Goal: Information Seeking & Learning: Understand process/instructions

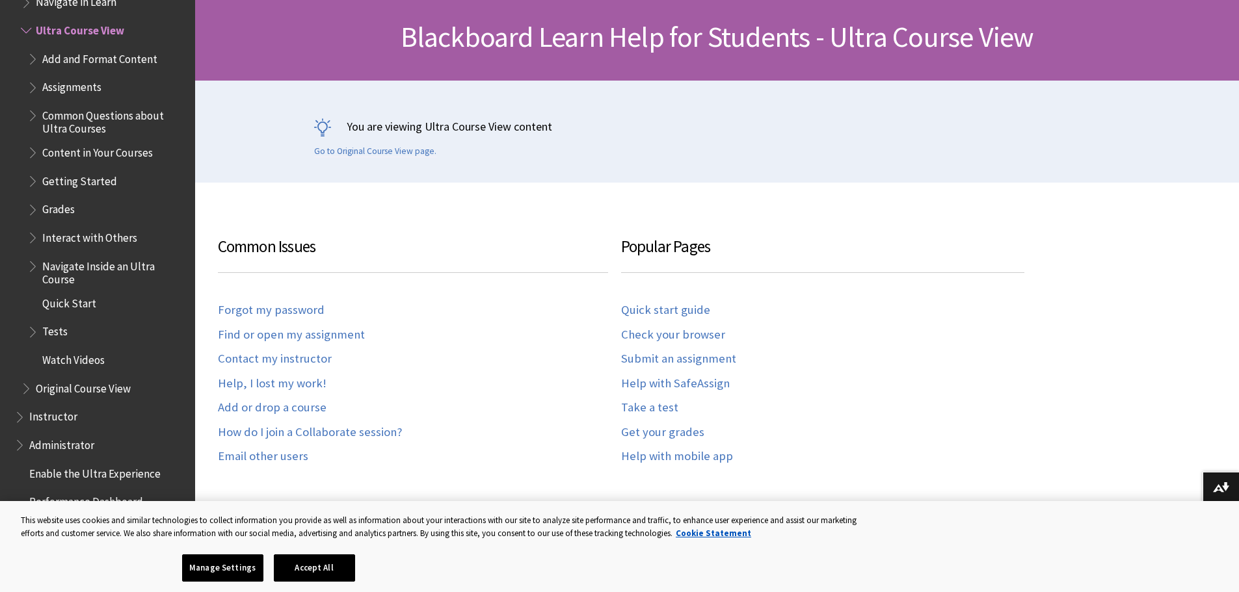
scroll to position [195, 0]
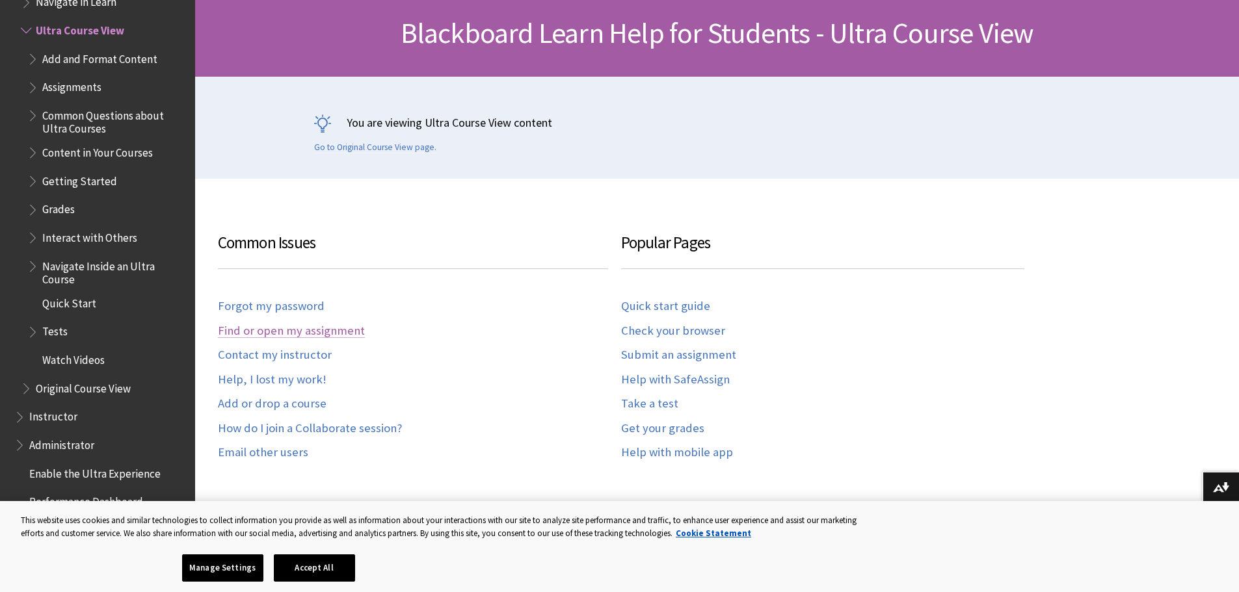
click at [321, 332] on link "Find or open my assignment" at bounding box center [291, 331] width 147 height 15
click at [682, 301] on link "Quick start guide" at bounding box center [665, 306] width 89 height 15
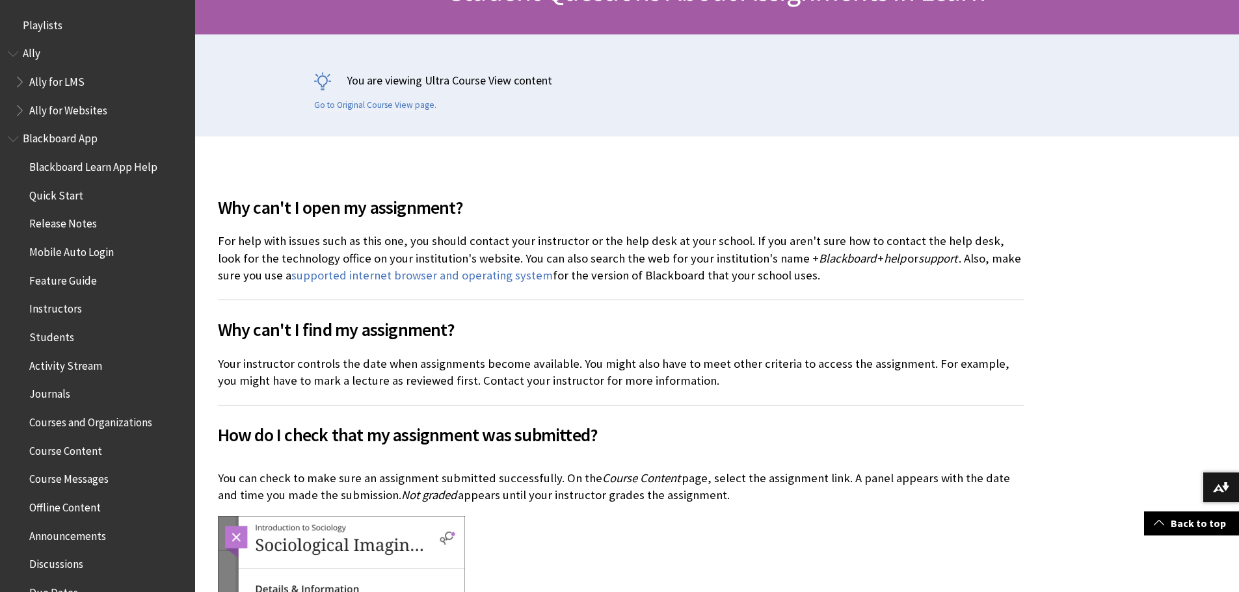
scroll to position [260, 0]
